Goal: Check status

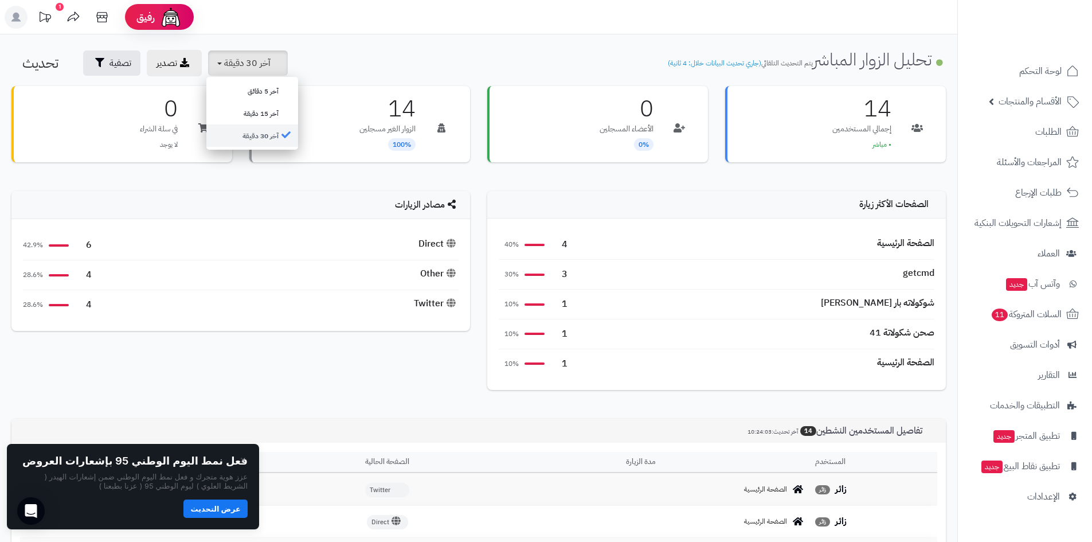
click at [273, 131] on link "آخر 30 دقيقة" at bounding box center [252, 135] width 92 height 22
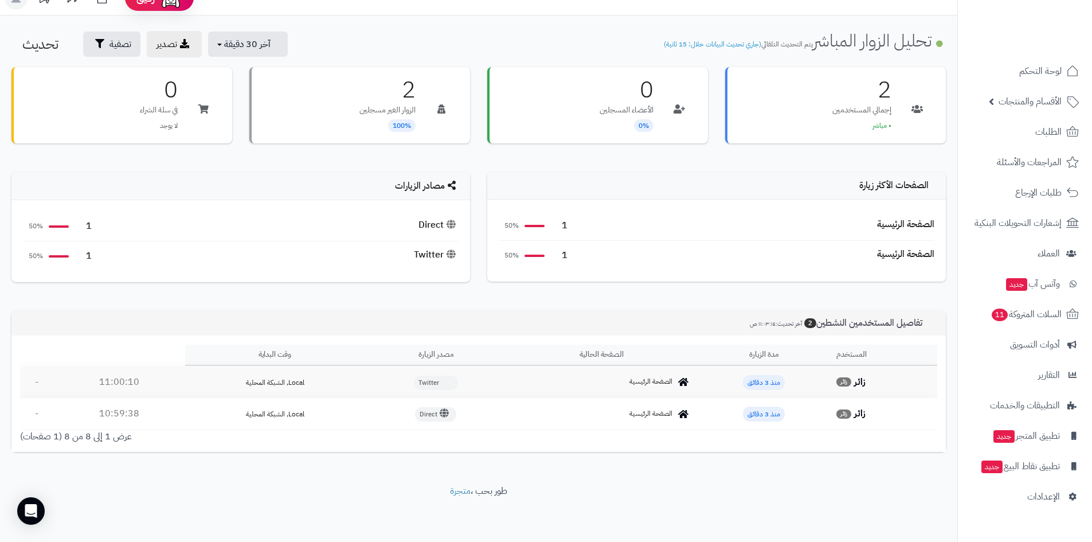
scroll to position [19, 0]
click at [246, 47] on span "آخر 30 دقيقة" at bounding box center [247, 44] width 46 height 14
click at [277, 117] on link "آخر 30 دقيقة" at bounding box center [252, 116] width 92 height 22
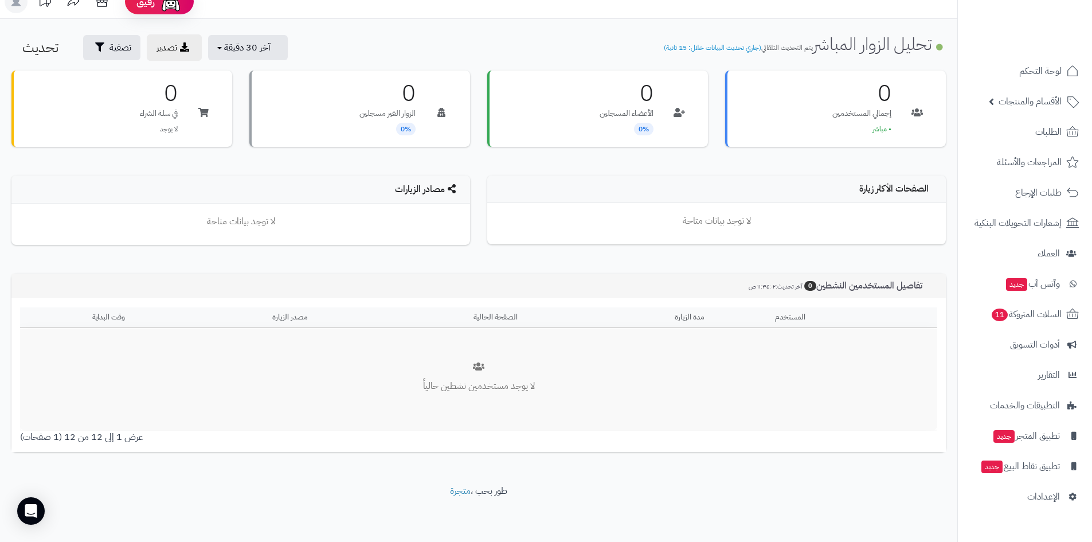
scroll to position [15, 0]
